Goal: Navigation & Orientation: Find specific page/section

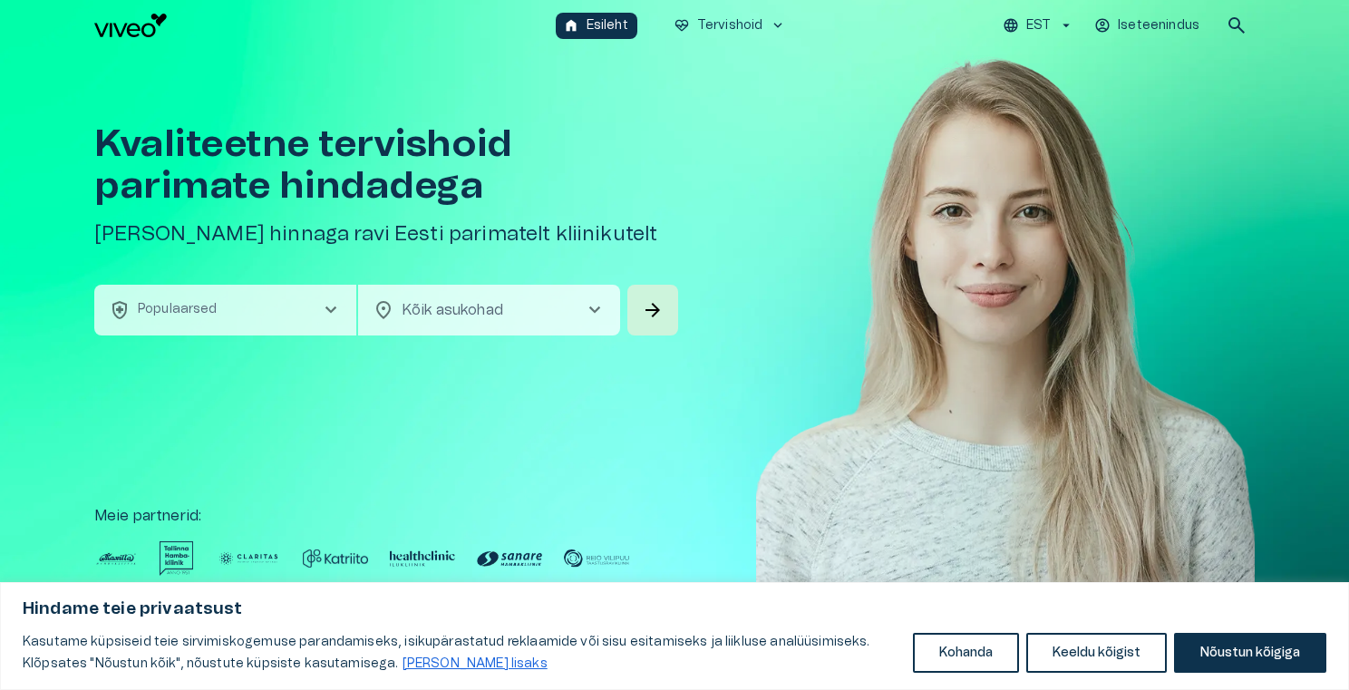
click at [223, 307] on button "health_and_safety Populaarsed chevron_right" at bounding box center [225, 310] width 262 height 51
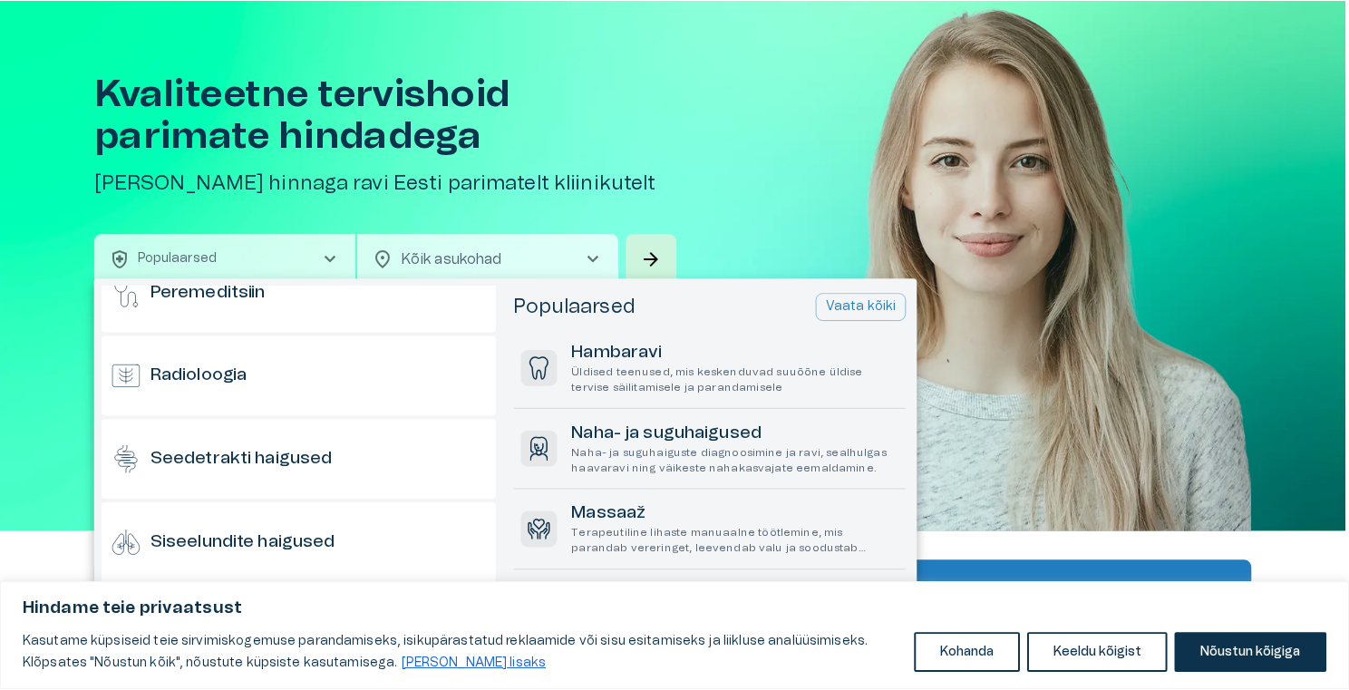
scroll to position [1299, 0]
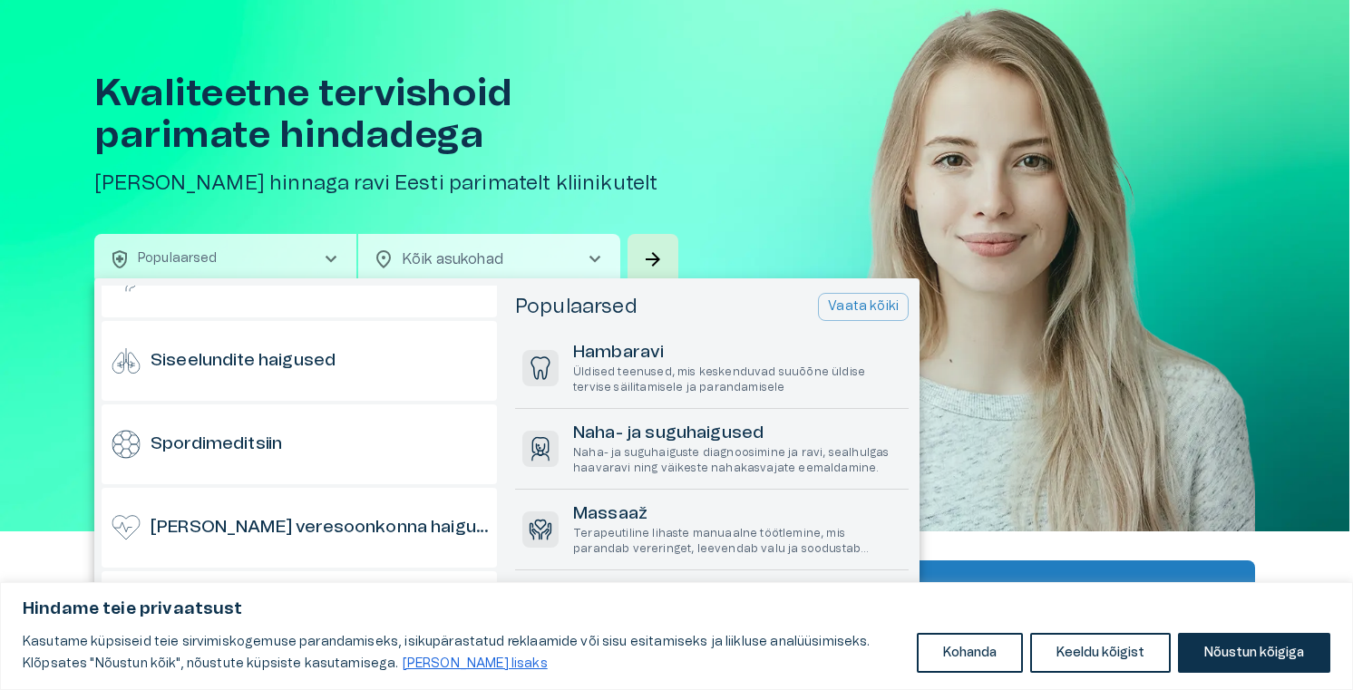
click at [558, 64] on div at bounding box center [676, 345] width 1353 height 690
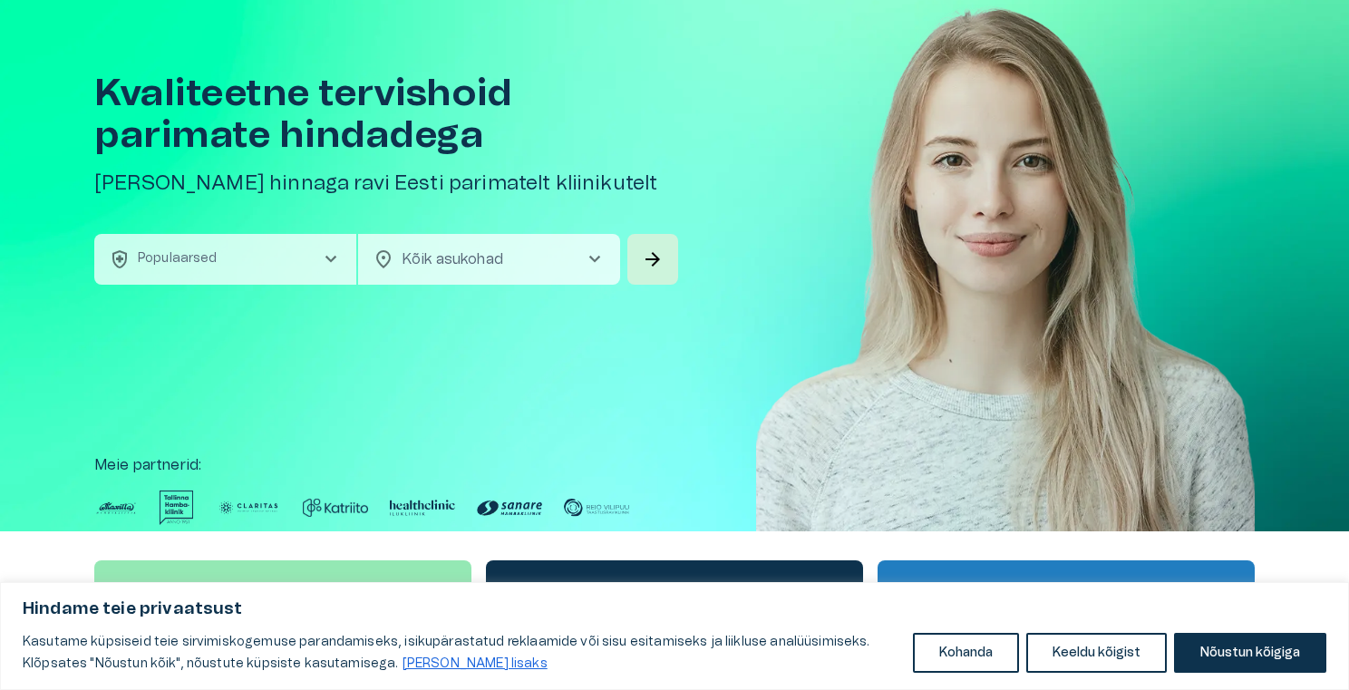
scroll to position [0, 0]
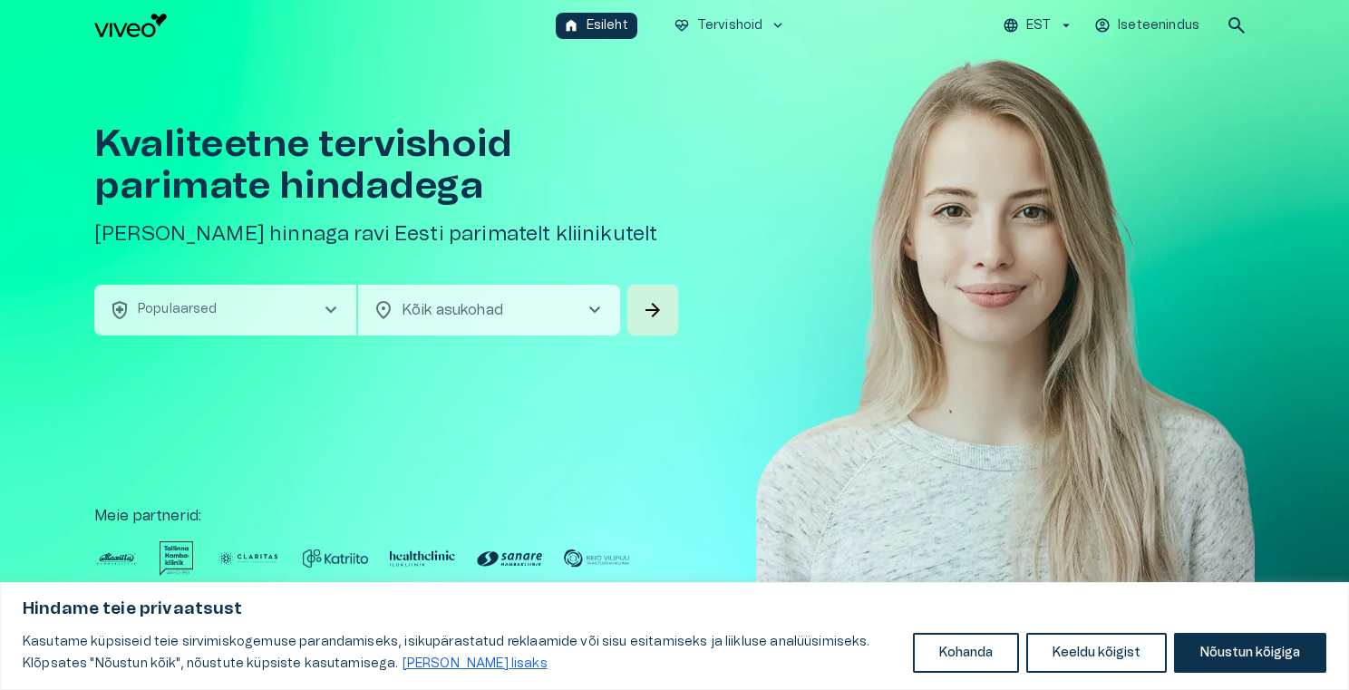
click at [152, 38] on div "home Esileht ecg_heart Tervishoid keyboard_arrow_down EST Iseteenindus search" at bounding box center [674, 25] width 1160 height 36
click at [138, 35] on img "Navigate to homepage" at bounding box center [130, 26] width 73 height 24
click at [440, 317] on body "Hindame teie privaatsust Kasutame küpsiseid teie sirvimiskogemuse parandamiseks…" at bounding box center [674, 345] width 1349 height 690
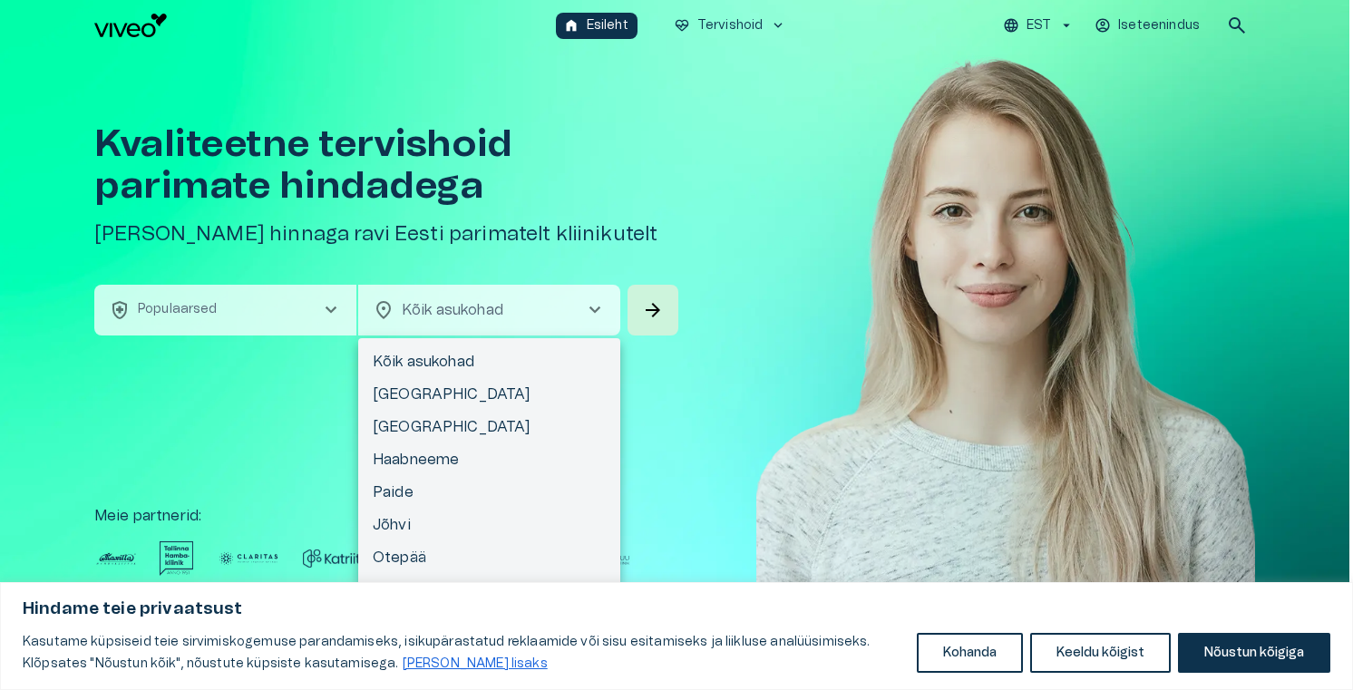
click at [260, 318] on div at bounding box center [676, 345] width 1353 height 690
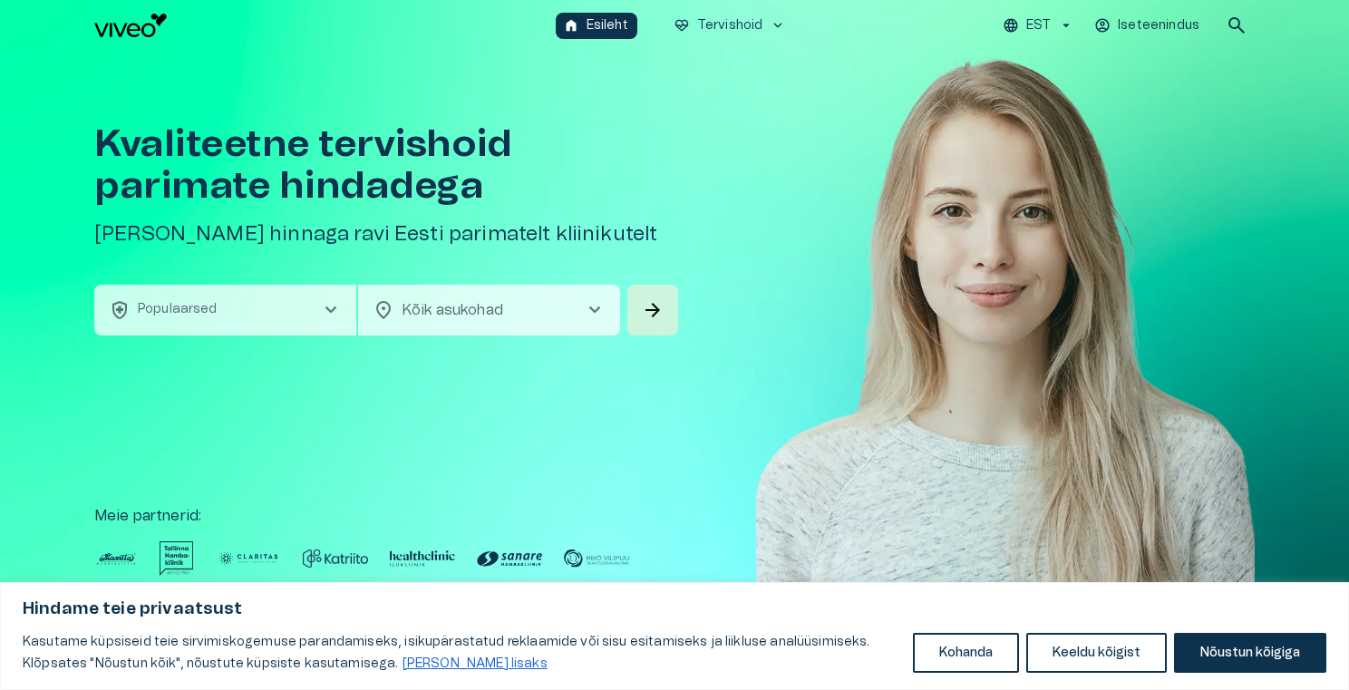
click at [284, 298] on button "health_and_safety Populaarsed chevron_right" at bounding box center [225, 310] width 262 height 51
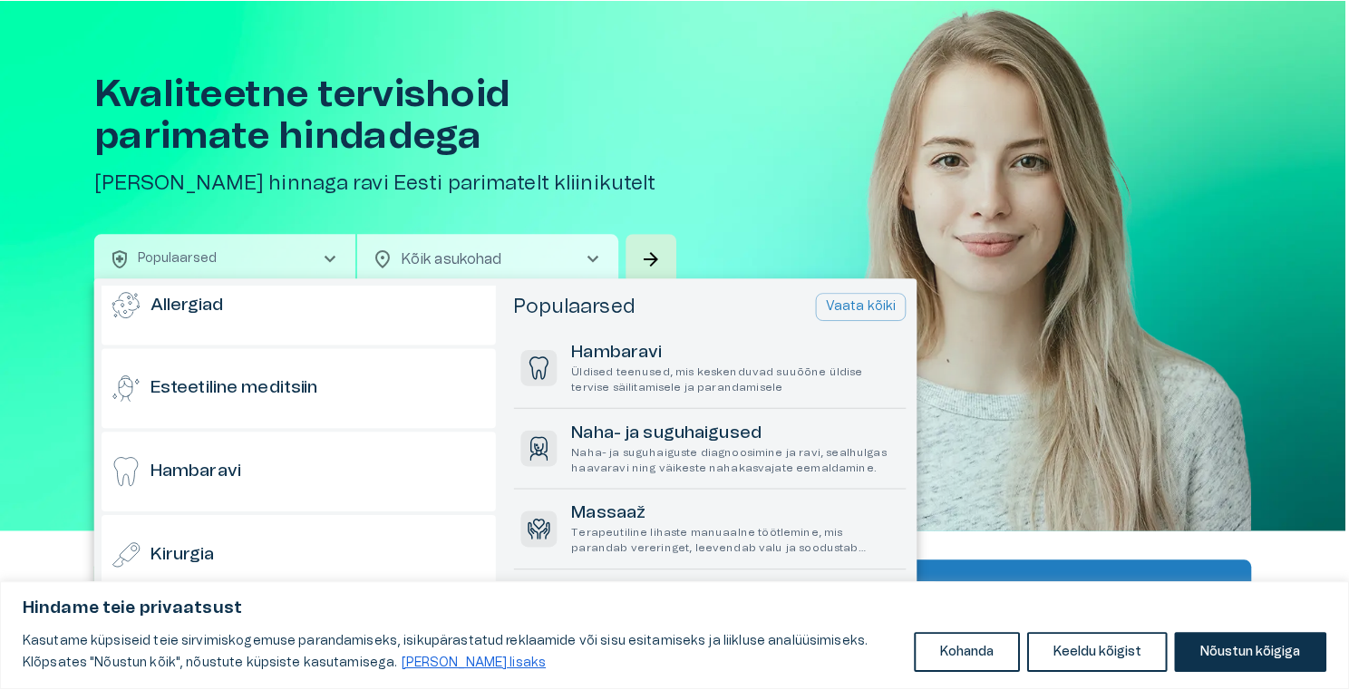
scroll to position [128, 0]
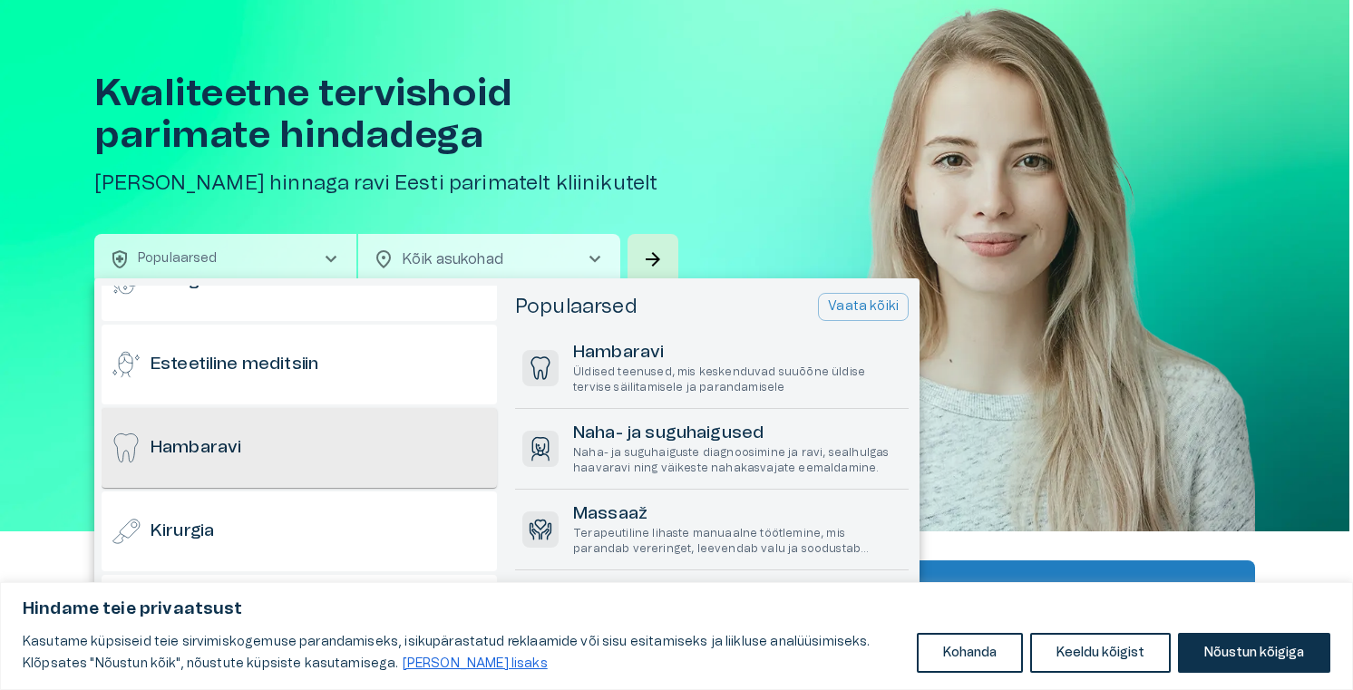
click at [284, 419] on div "Hambaravi" at bounding box center [299, 448] width 395 height 80
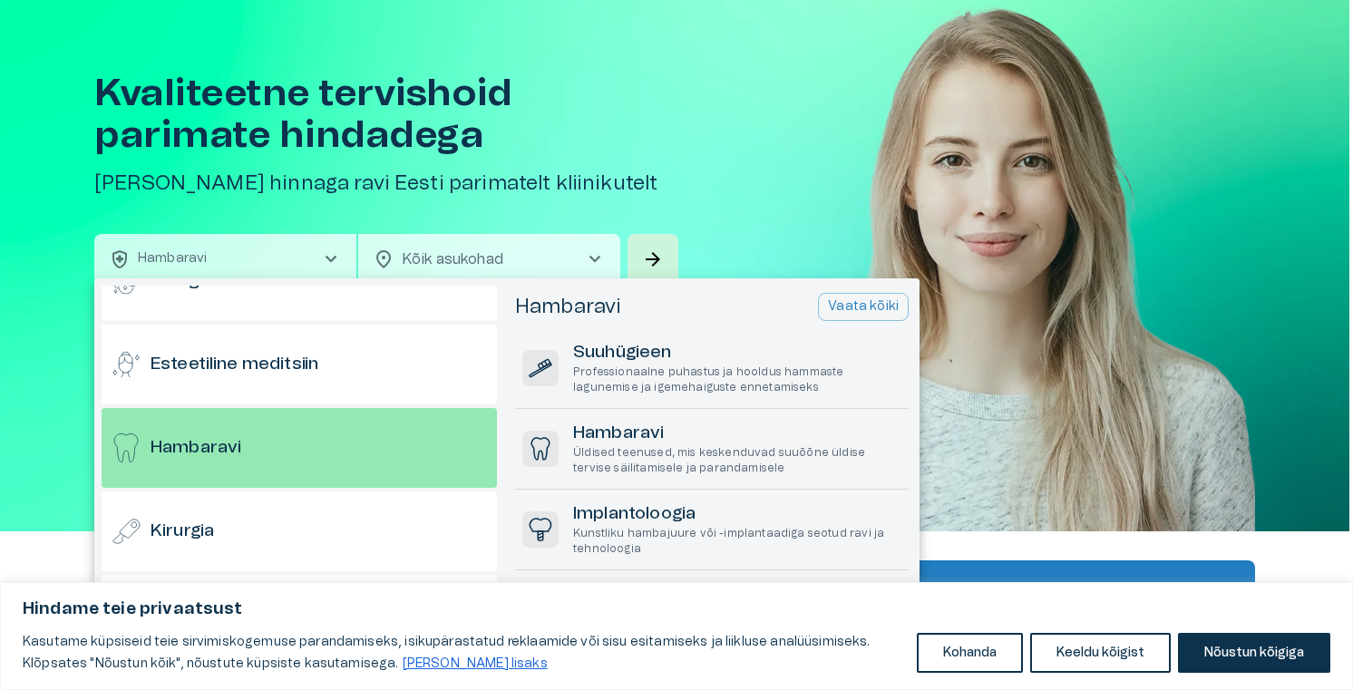
click at [694, 187] on div at bounding box center [676, 345] width 1353 height 690
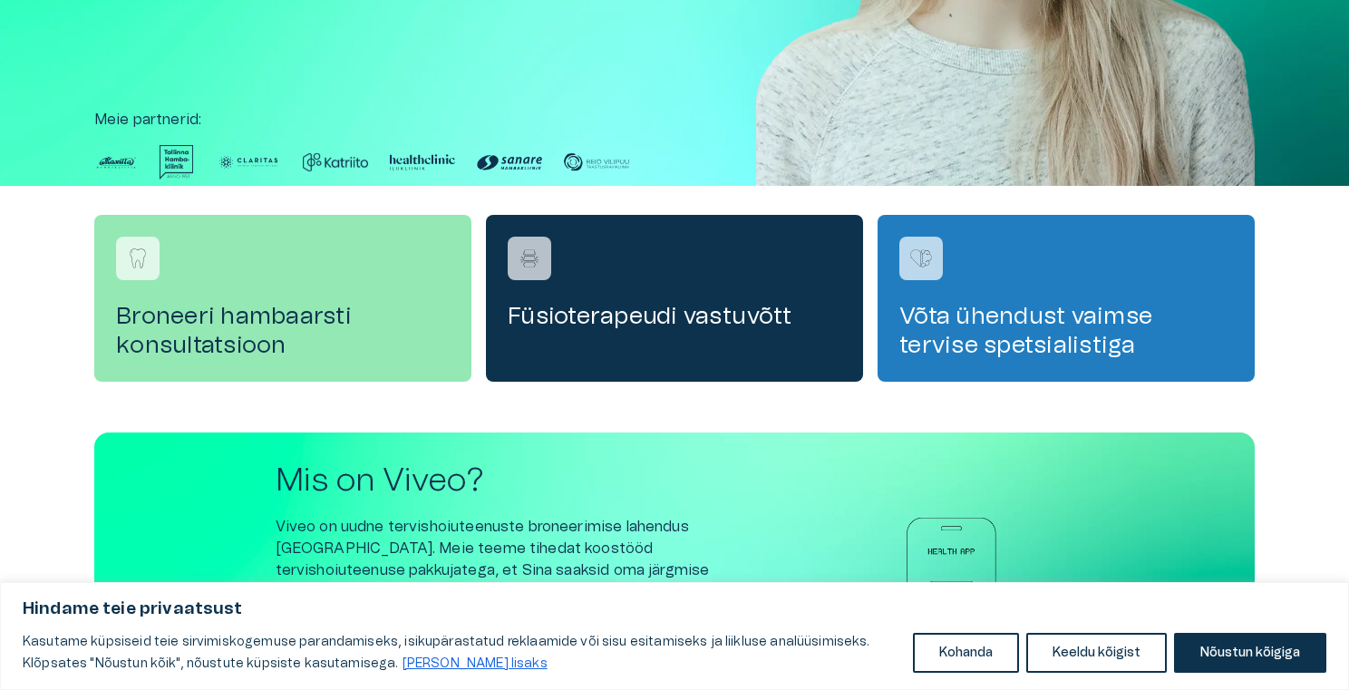
scroll to position [649, 0]
